Goal: Task Accomplishment & Management: Use online tool/utility

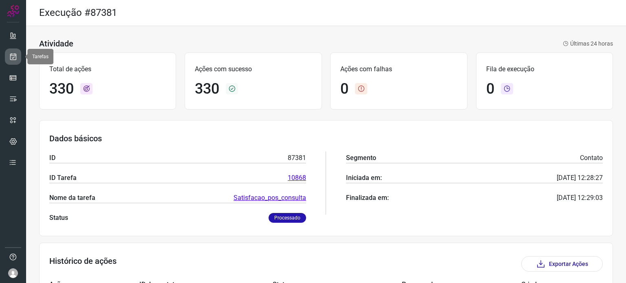
click at [14, 53] on icon at bounding box center [13, 57] width 9 height 8
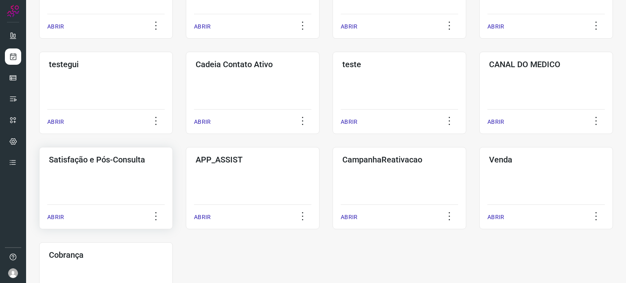
click at [118, 179] on div "Satisfação e Pós-Consulta ABRIR" at bounding box center [106, 188] width 134 height 82
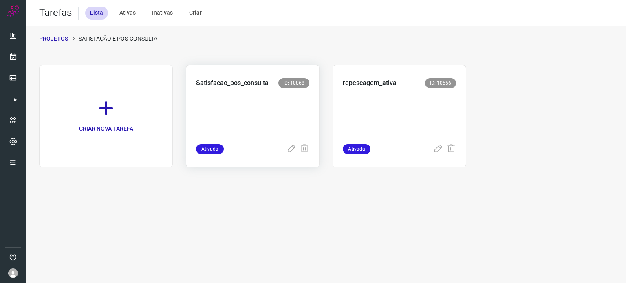
click at [278, 119] on p at bounding box center [252, 115] width 113 height 41
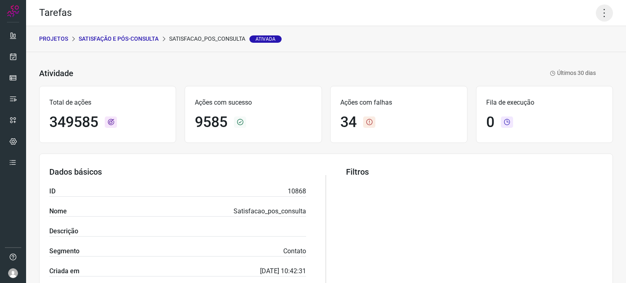
click at [596, 15] on icon at bounding box center [604, 12] width 17 height 17
click at [543, 59] on li "Executar" at bounding box center [569, 53] width 74 height 13
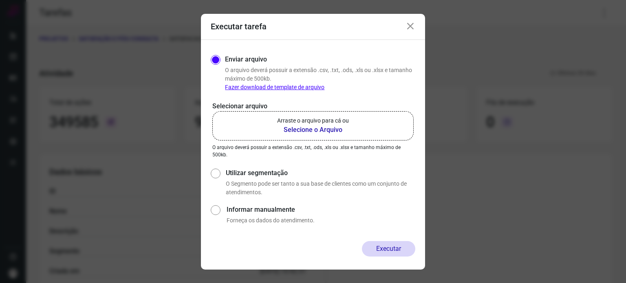
click at [341, 112] on label "Arraste o arquivo para cá ou Selecione o Arquivo" at bounding box center [312, 125] width 201 height 29
click at [0, 0] on input "Arraste o arquivo para cá ou Selecione o Arquivo" at bounding box center [0, 0] width 0 height 0
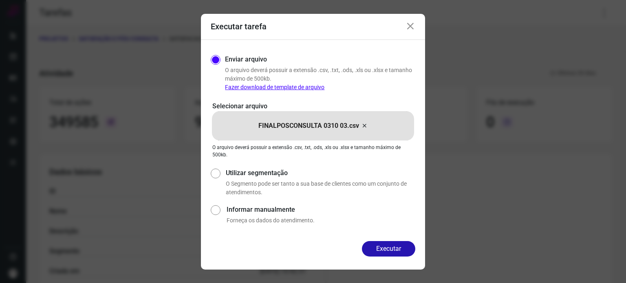
click at [377, 245] on button "Executar" at bounding box center [388, 248] width 53 height 15
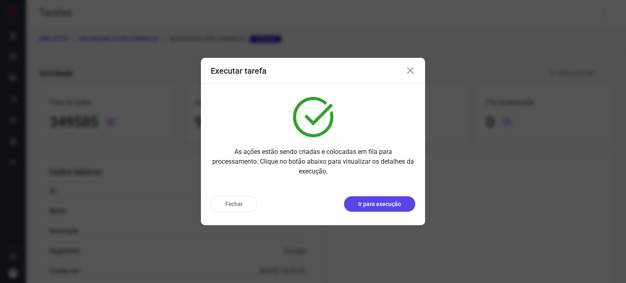
click at [382, 200] on p "Ir para execução" at bounding box center [379, 204] width 43 height 9
